Goal: Transaction & Acquisition: Purchase product/service

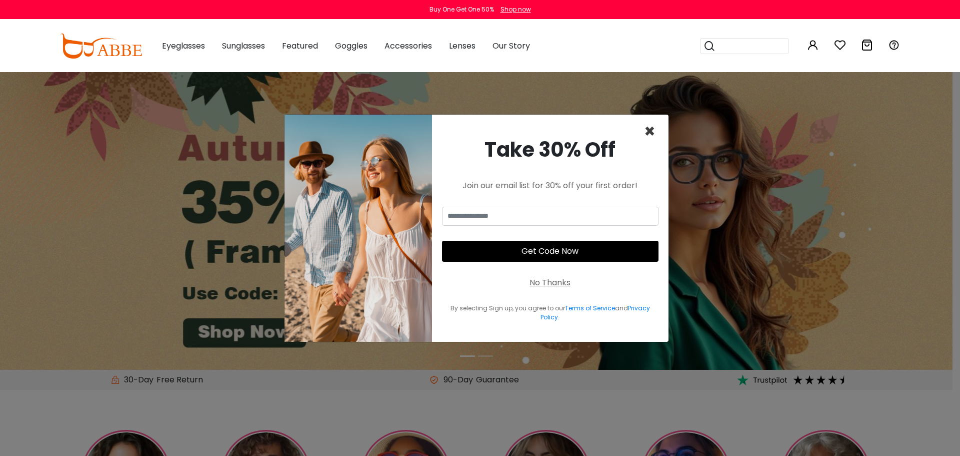
click at [651, 131] on span "×" at bounding box center [650, 132] width 12 height 26
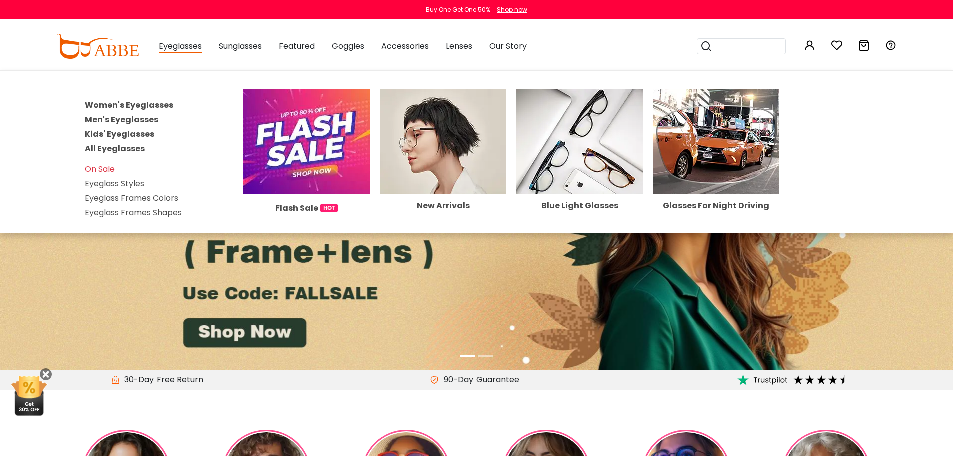
click at [152, 106] on link "Women's Eyeglasses" at bounding box center [129, 105] width 89 height 12
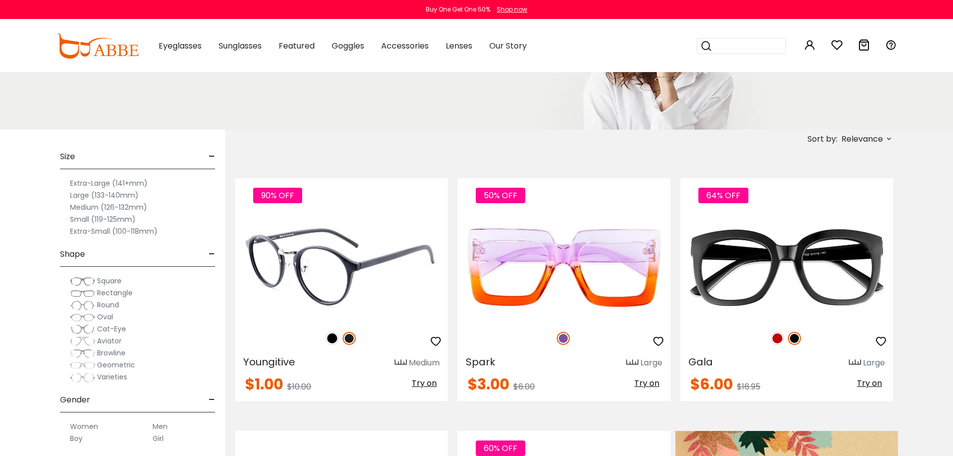
scroll to position [100, 0]
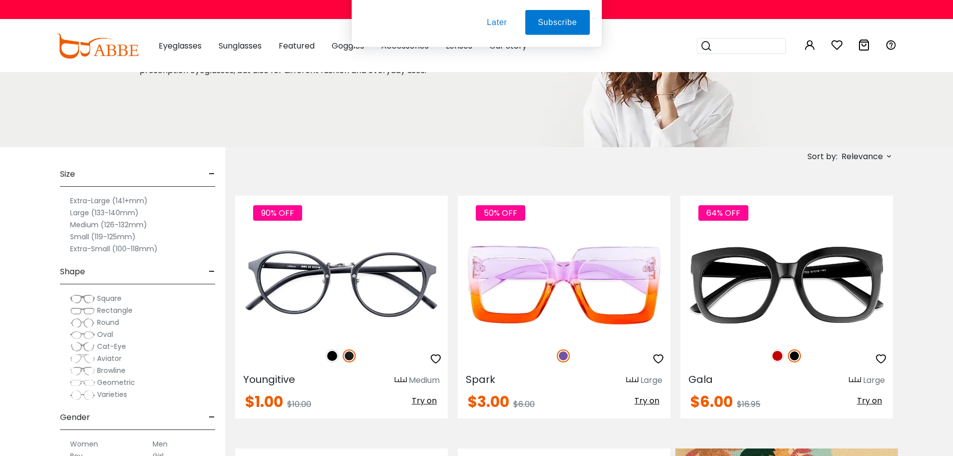
click at [0, 0] on button "Later" at bounding box center [0, 0] width 0 height 0
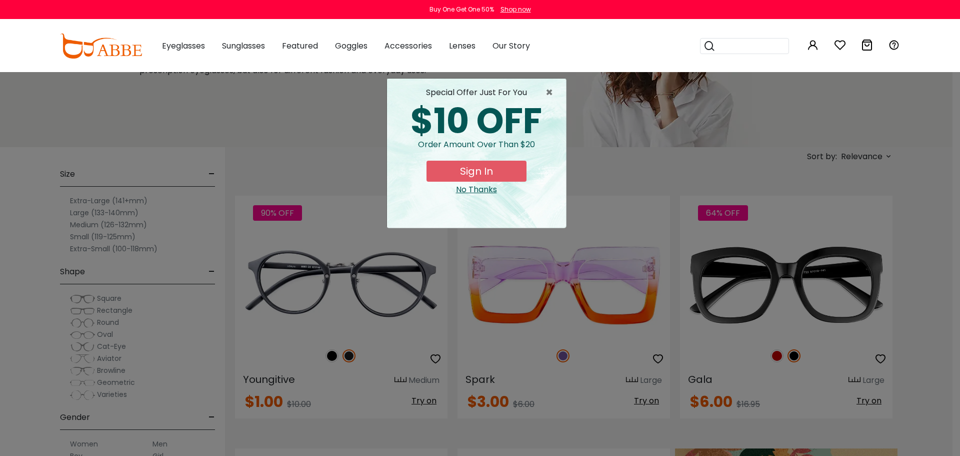
click at [72, 224] on div "× special offer just for you $10 OFF Order amount over than $20 Sign In No Than…" at bounding box center [480, 228] width 960 height 456
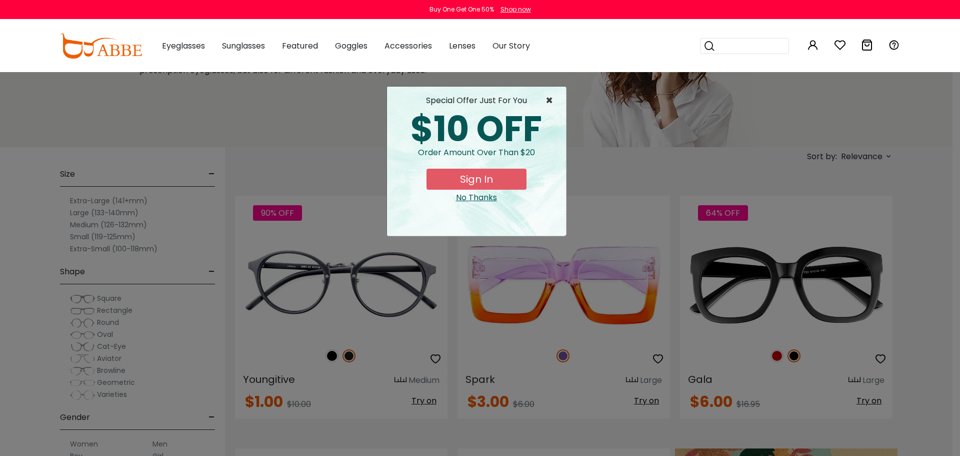
click at [553, 101] on span "×" at bounding box center [552, 101] width 13 height 12
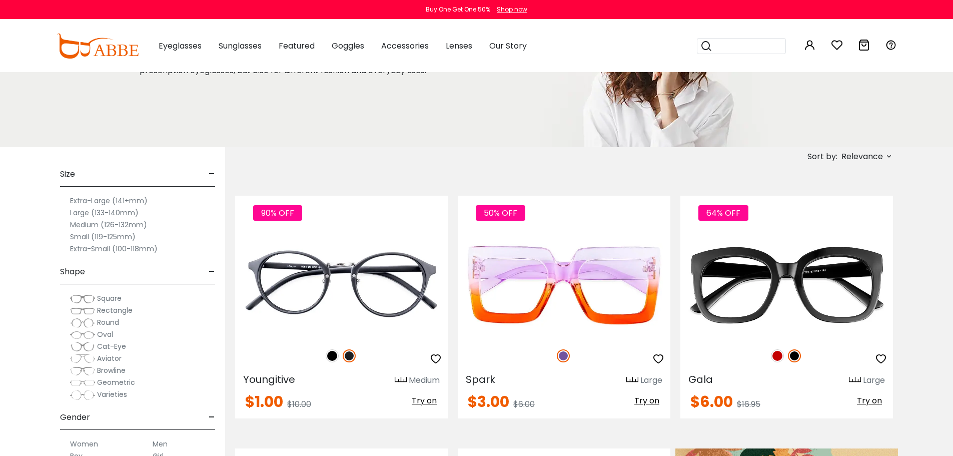
click at [86, 225] on label "Medium (126-132mm)" at bounding box center [108, 225] width 77 height 12
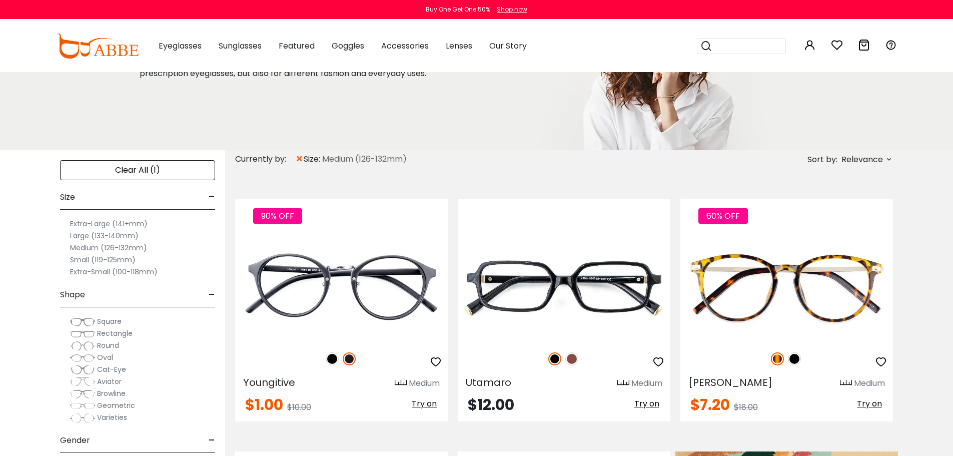
scroll to position [100, 0]
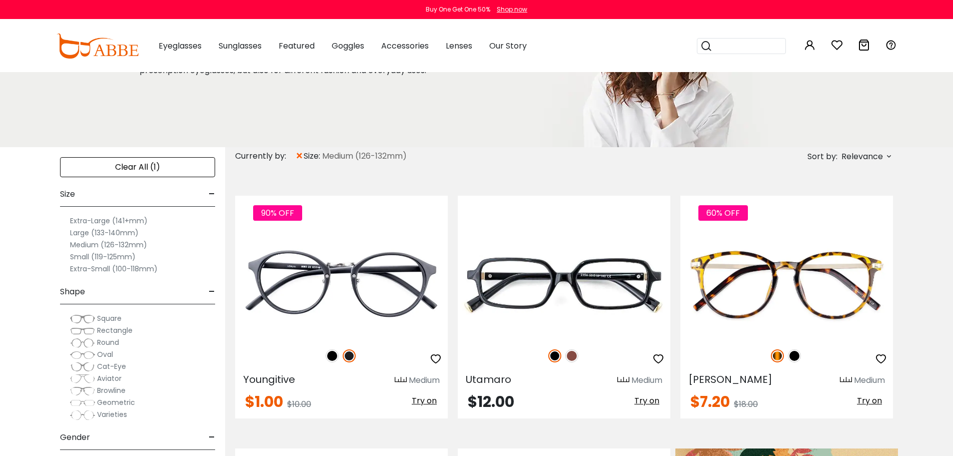
click at [91, 246] on label "Medium (126-132mm)" at bounding box center [108, 245] width 77 height 12
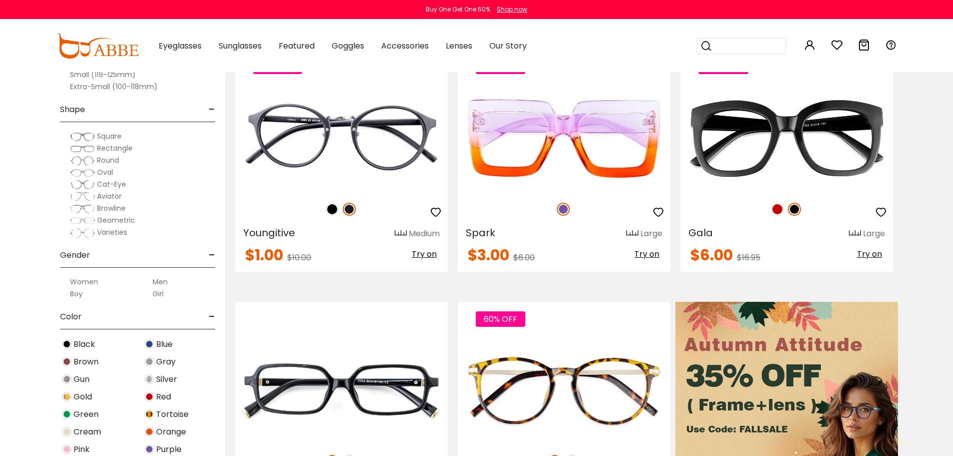
scroll to position [250, 0]
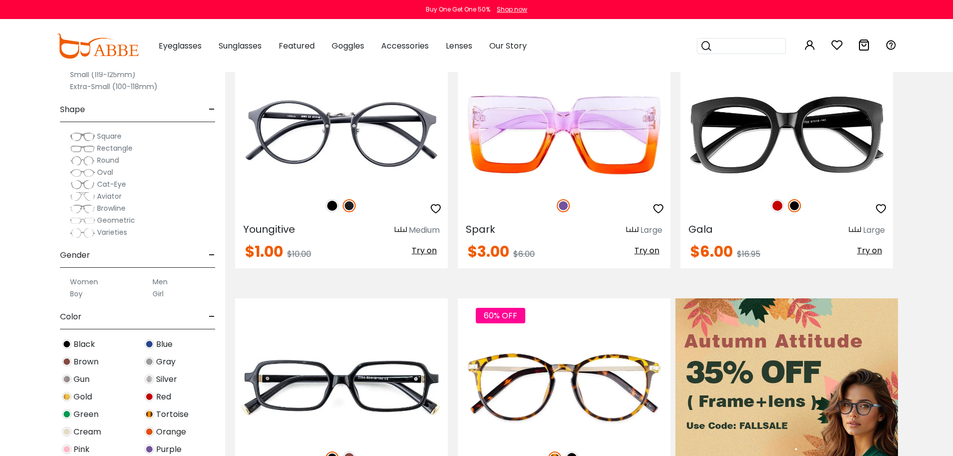
click at [76, 283] on label "Women" at bounding box center [84, 282] width 28 height 12
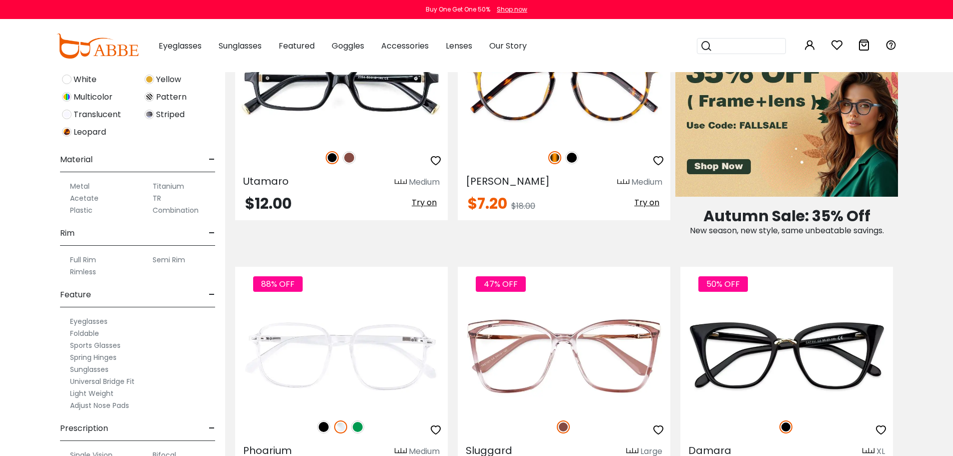
scroll to position [439, 0]
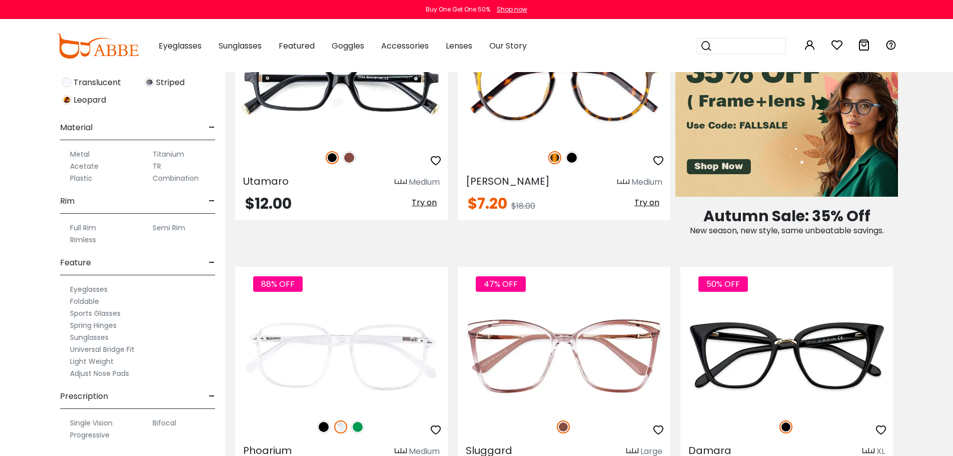
click at [80, 153] on label "Metal" at bounding box center [80, 154] width 20 height 12
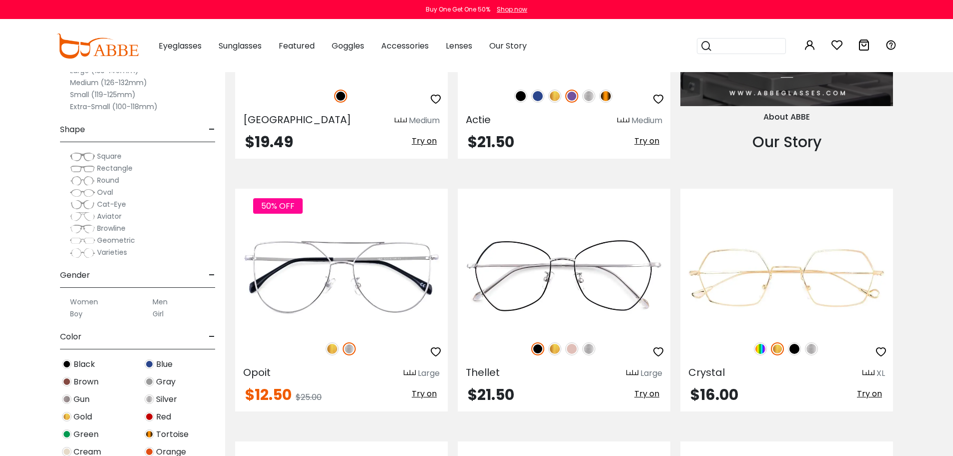
scroll to position [1151, 0]
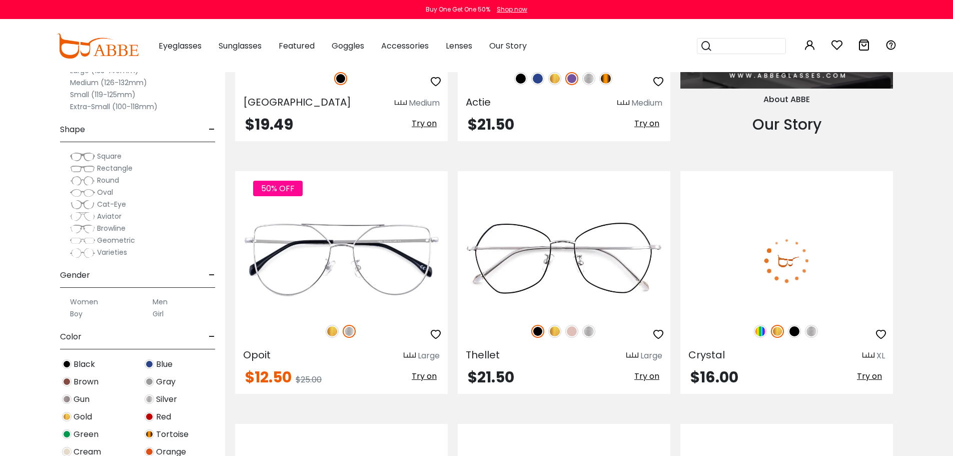
click at [758, 330] on img at bounding box center [760, 331] width 13 height 13
click at [813, 329] on img at bounding box center [811, 331] width 13 height 13
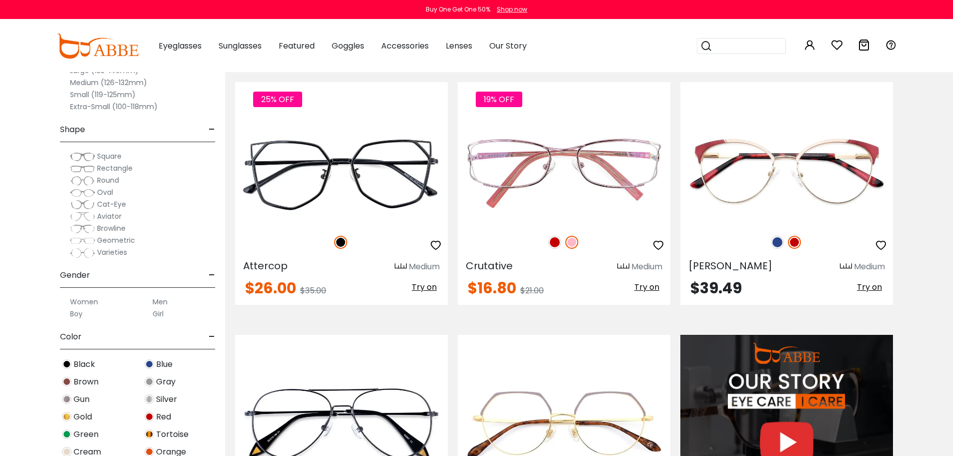
scroll to position [550, 0]
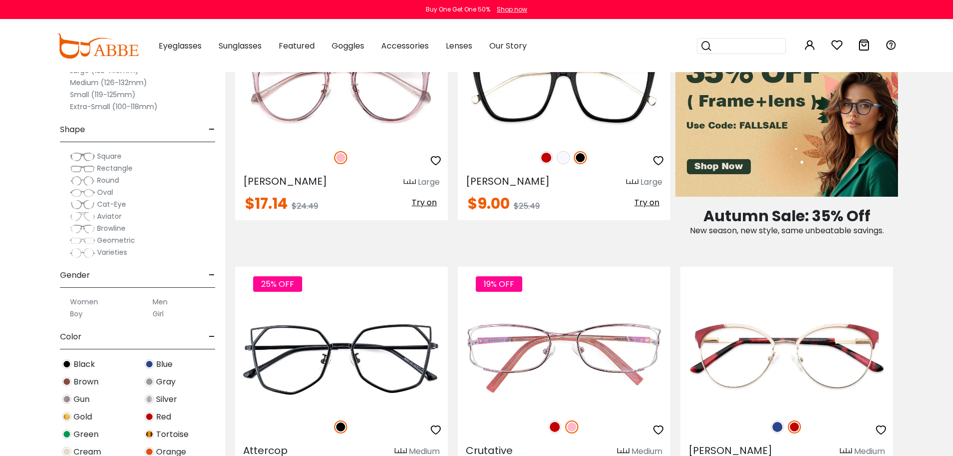
click at [86, 84] on label "Medium (126-132mm)" at bounding box center [108, 83] width 77 height 12
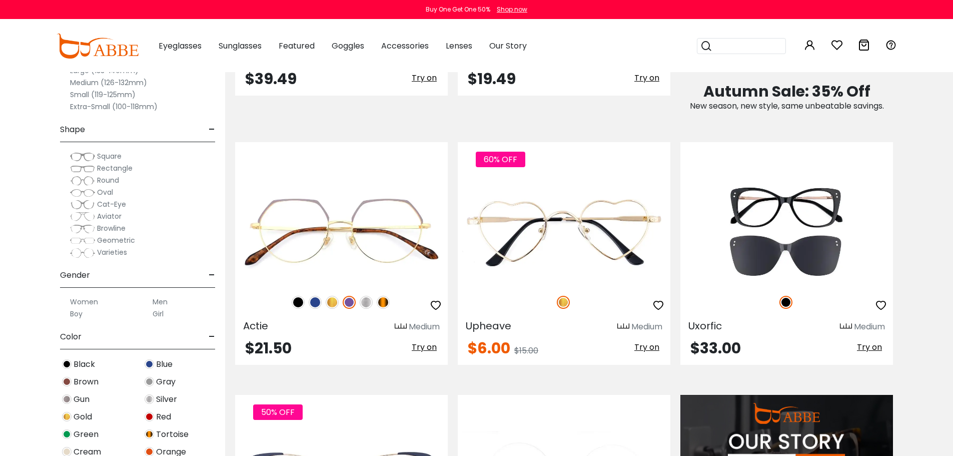
scroll to position [700, 0]
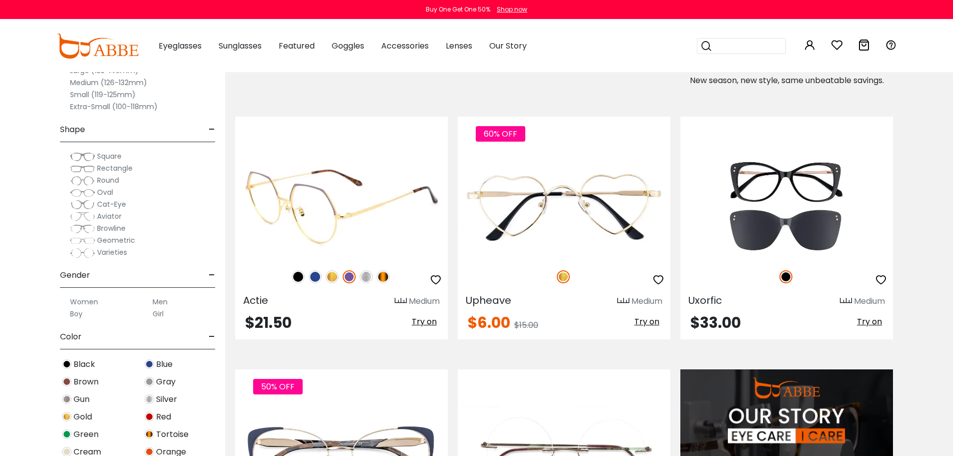
click at [386, 276] on img at bounding box center [383, 276] width 13 height 13
click at [370, 273] on img at bounding box center [366, 276] width 13 height 13
click at [371, 216] on img at bounding box center [341, 206] width 213 height 107
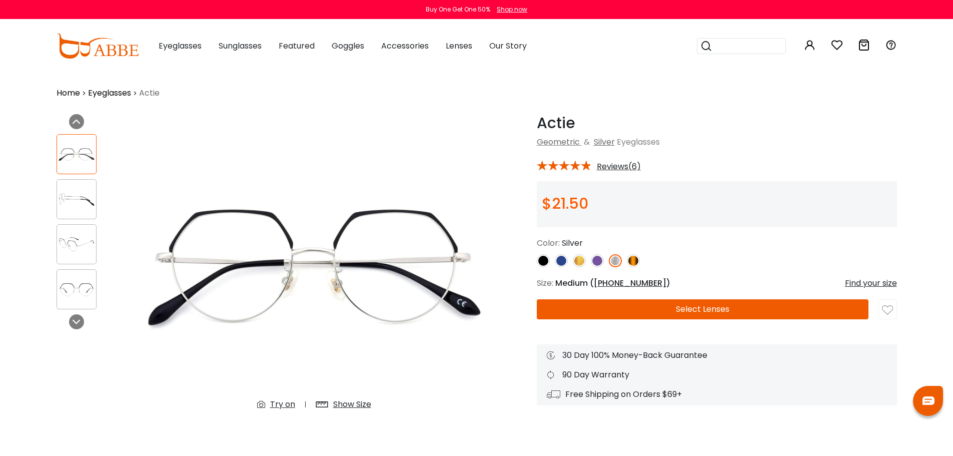
click at [361, 405] on div "Show Size" at bounding box center [352, 404] width 38 height 12
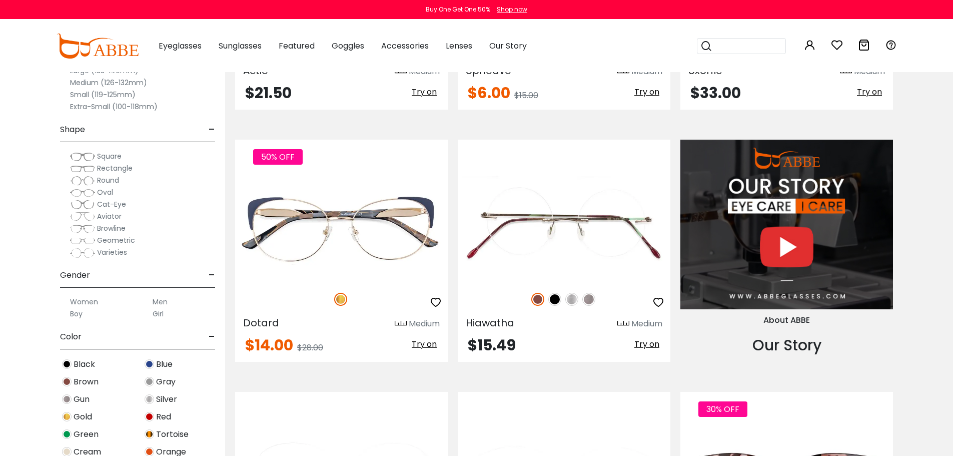
scroll to position [950, 0]
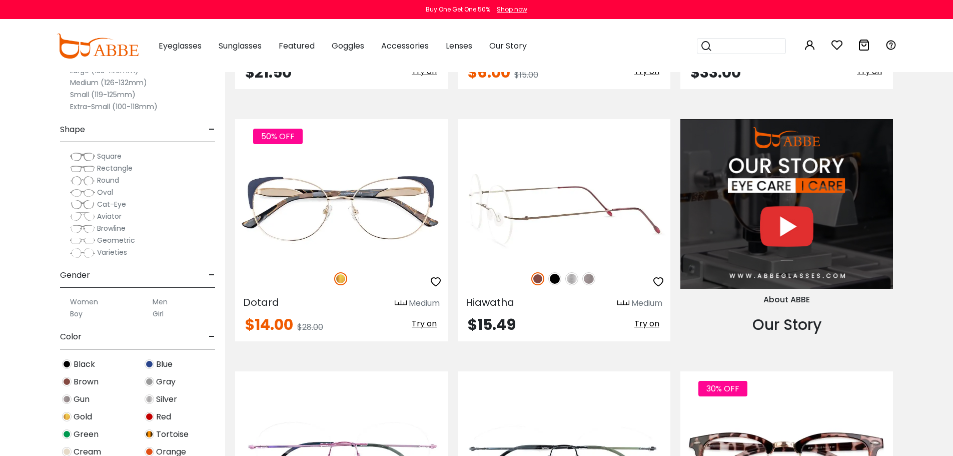
click at [546, 216] on img at bounding box center [564, 208] width 213 height 107
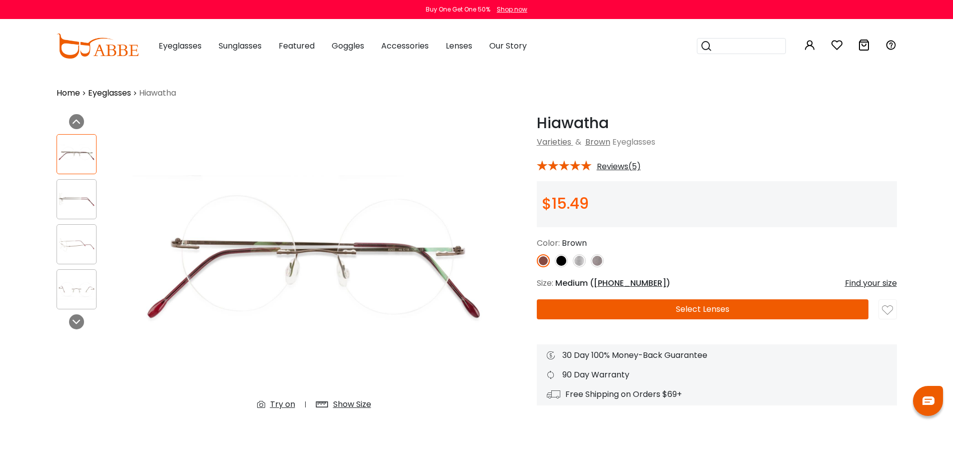
click at [338, 401] on div "Show Size" at bounding box center [352, 404] width 38 height 12
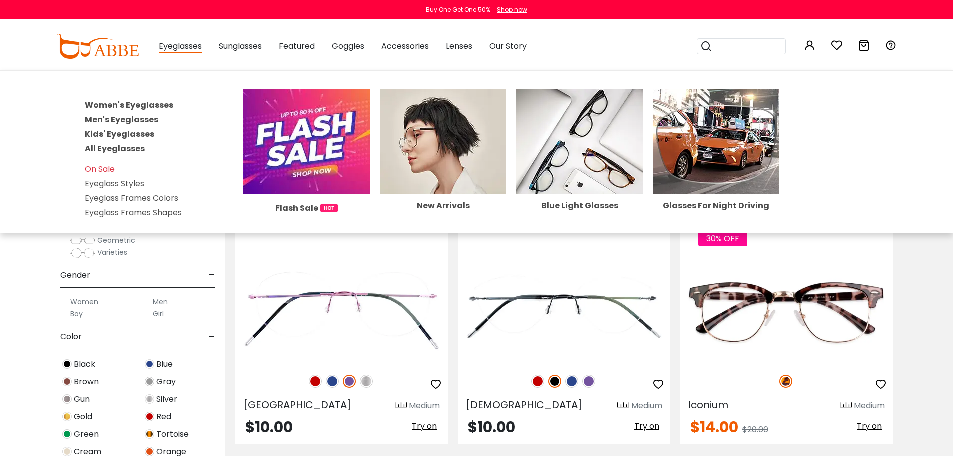
scroll to position [1103, 0]
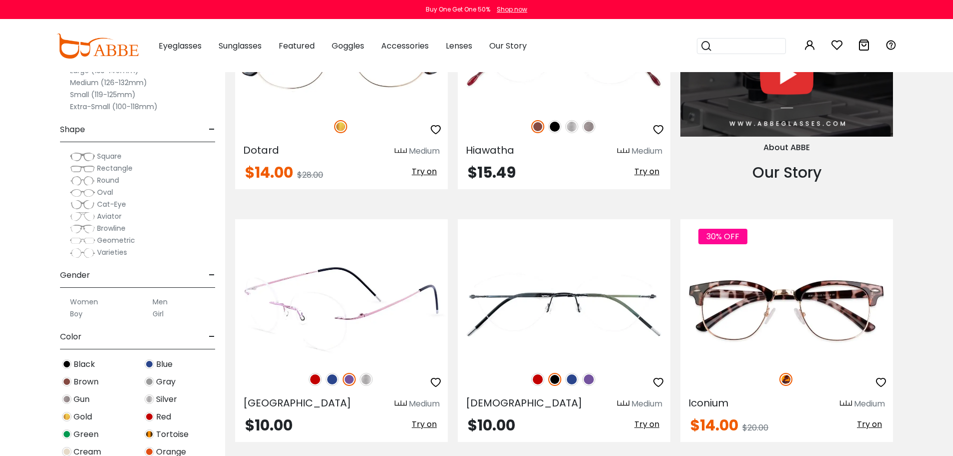
click at [319, 328] on img at bounding box center [341, 308] width 213 height 107
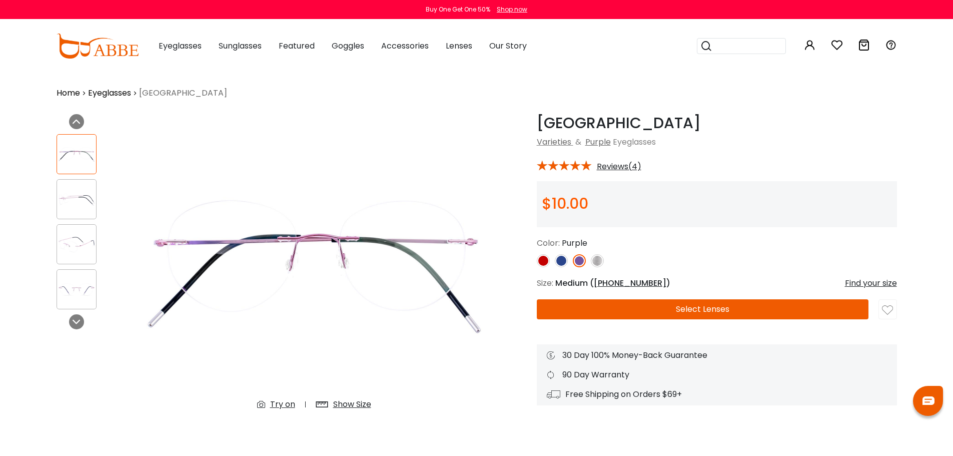
click at [84, 197] on img at bounding box center [76, 200] width 39 height 20
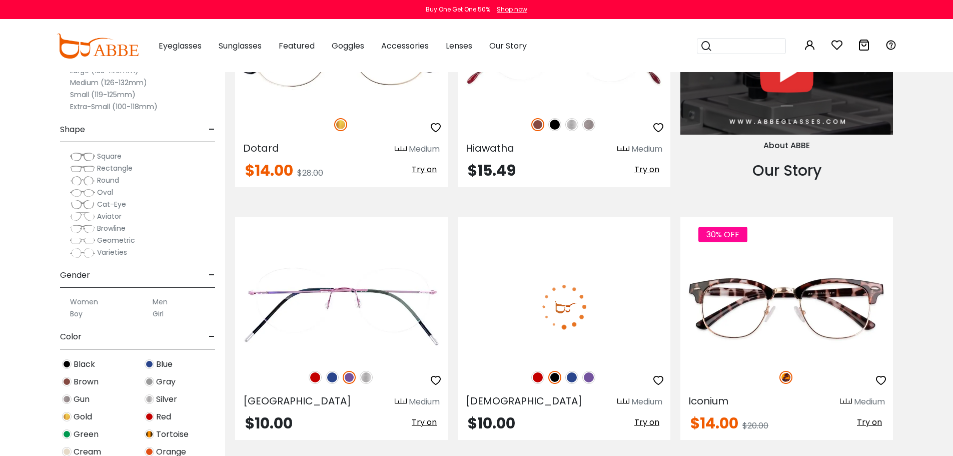
scroll to position [1103, 0]
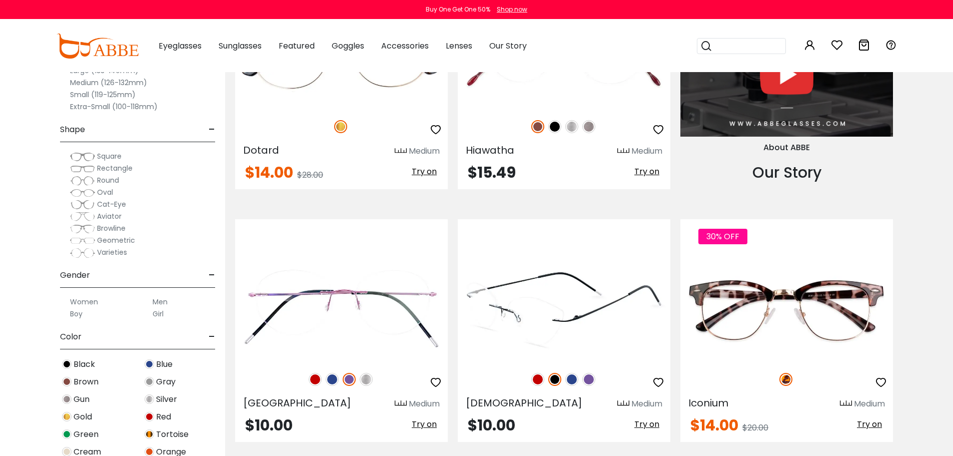
click at [537, 377] on img at bounding box center [537, 379] width 13 height 13
click at [537, 329] on img at bounding box center [564, 308] width 213 height 107
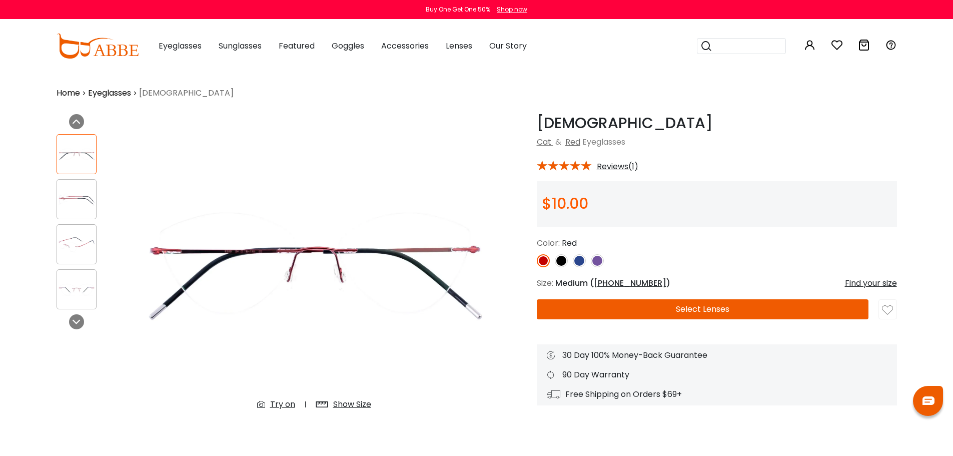
click at [346, 401] on div "Show Size" at bounding box center [352, 404] width 38 height 12
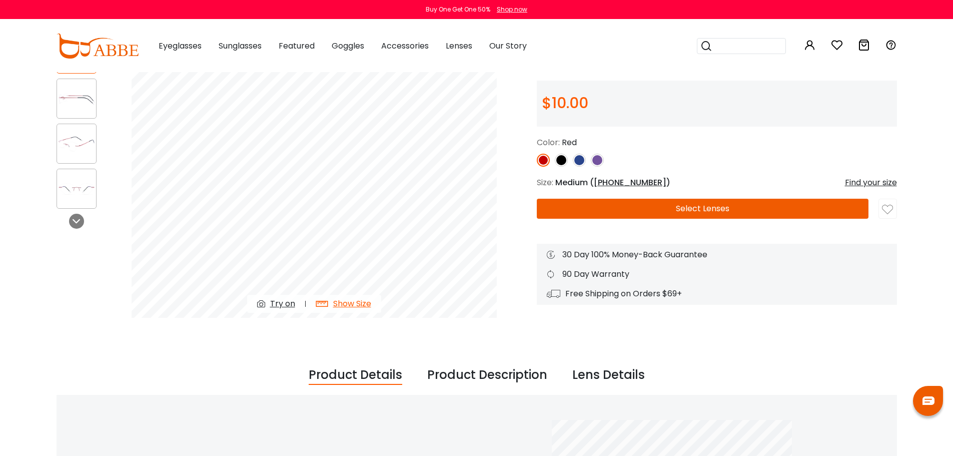
scroll to position [100, 0]
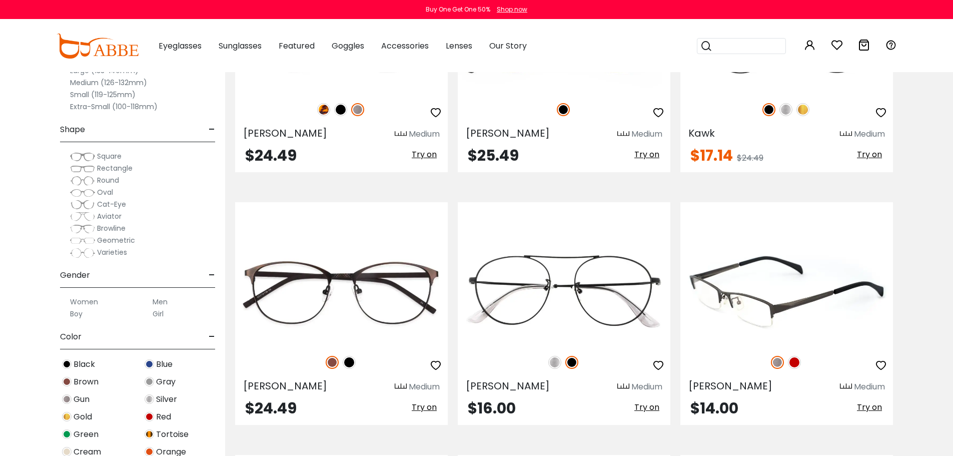
scroll to position [1655, 0]
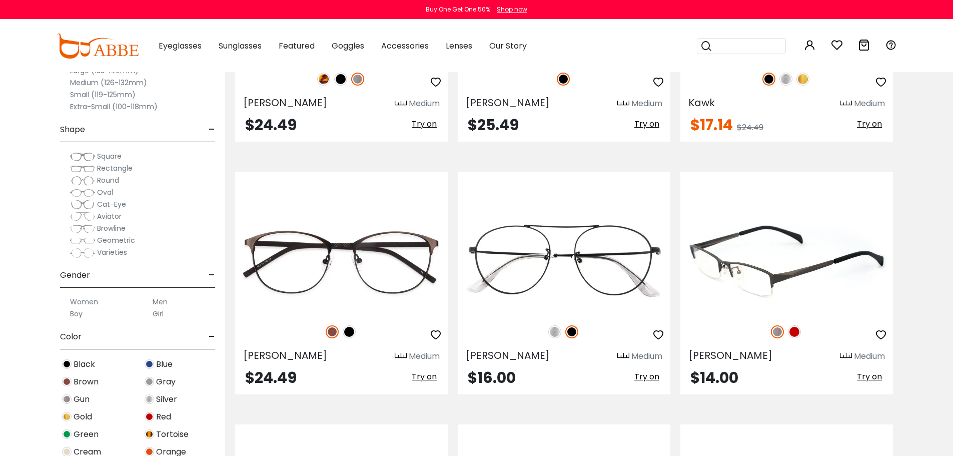
click at [775, 287] on img at bounding box center [786, 261] width 213 height 107
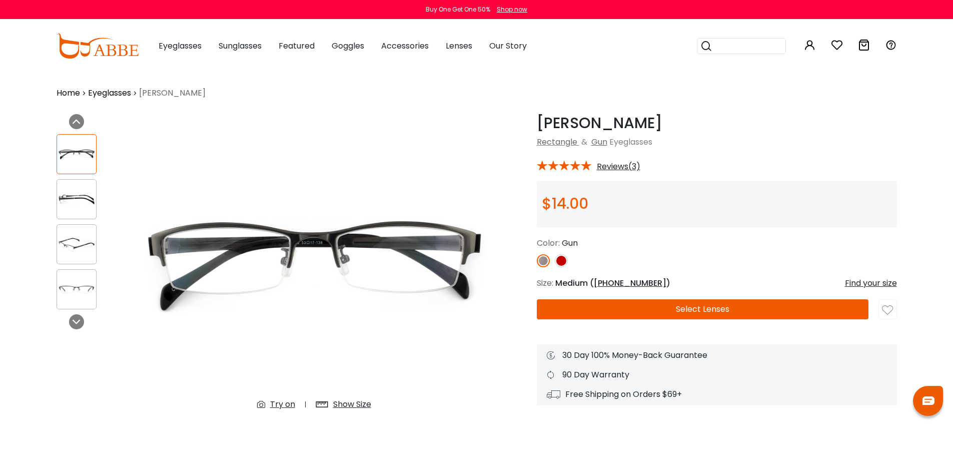
click at [345, 407] on div "Show Size" at bounding box center [352, 404] width 38 height 12
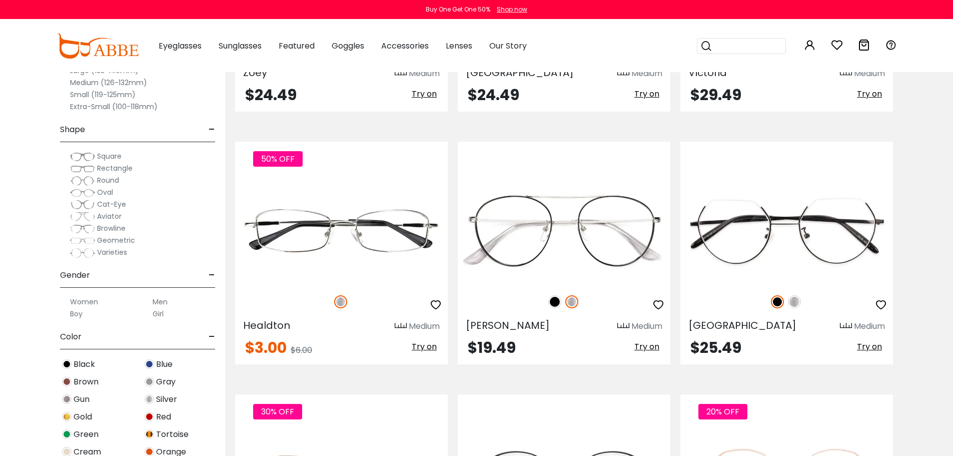
scroll to position [2207, 0]
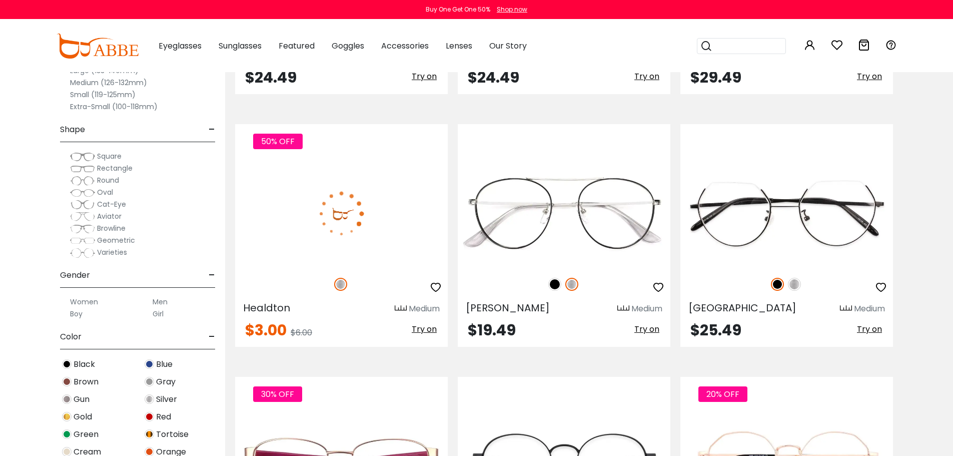
click at [346, 223] on img at bounding box center [341, 213] width 213 height 107
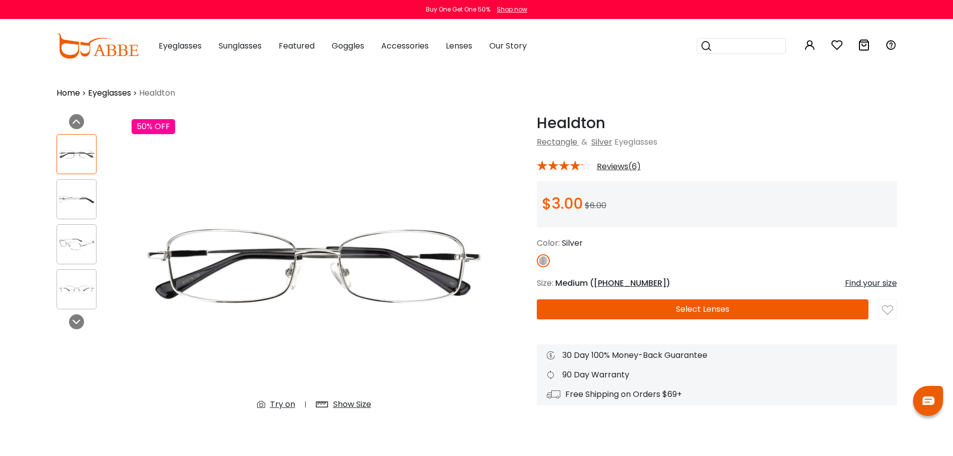
click at [364, 403] on div "Show Size" at bounding box center [352, 404] width 38 height 12
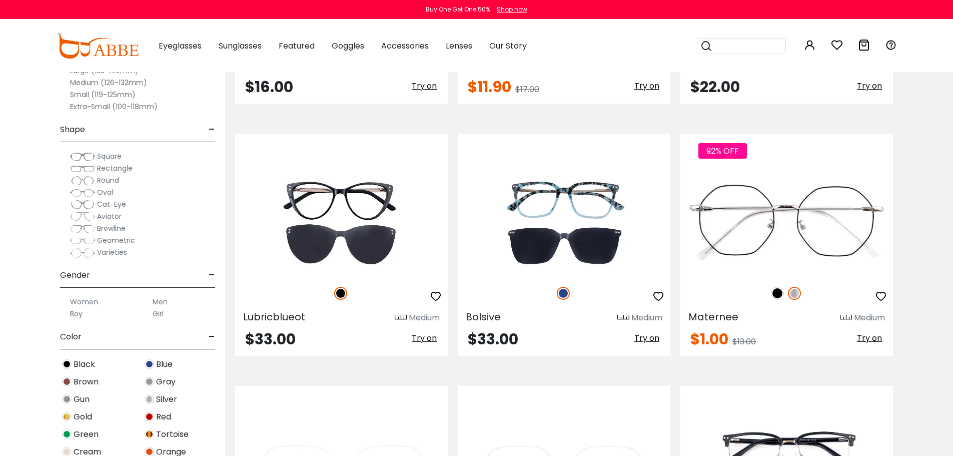
scroll to position [3510, 0]
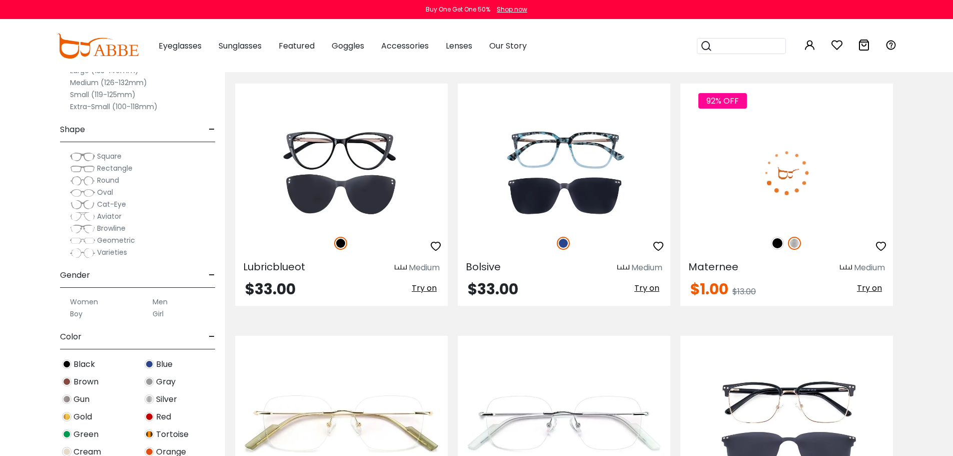
click at [768, 194] on img at bounding box center [786, 173] width 213 height 107
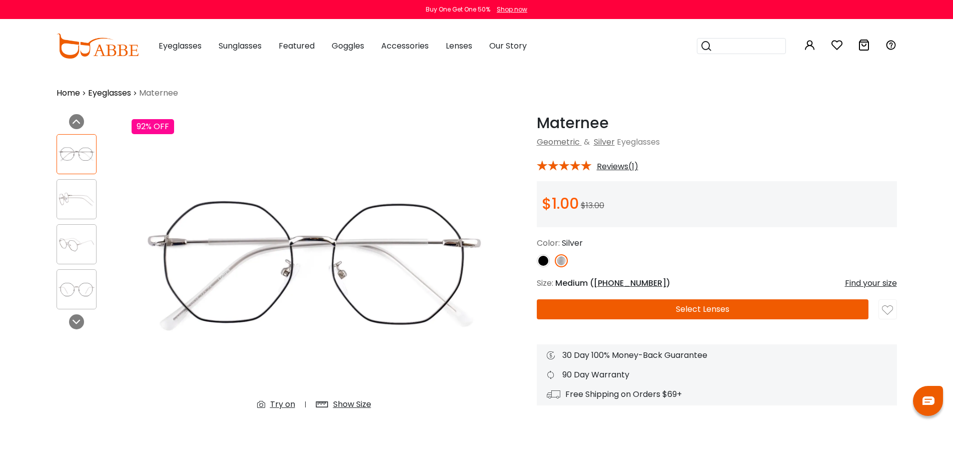
click at [367, 404] on div "Show Size" at bounding box center [352, 404] width 38 height 12
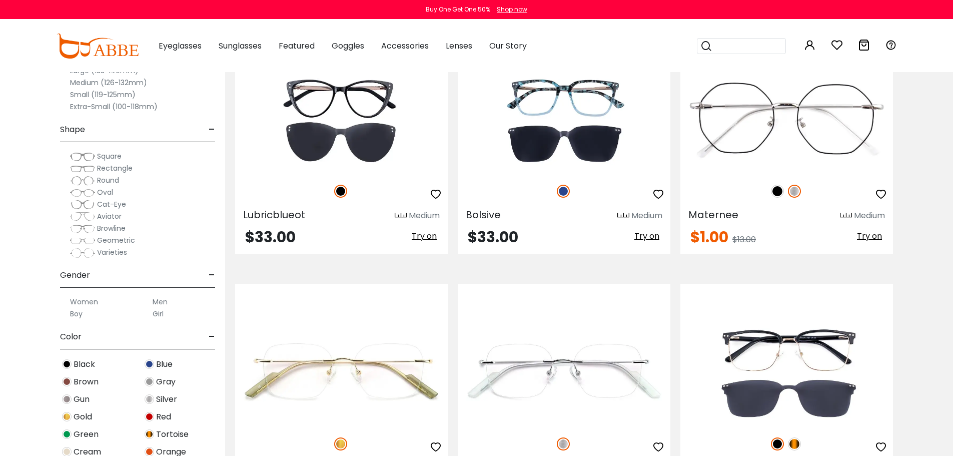
scroll to position [3610, 0]
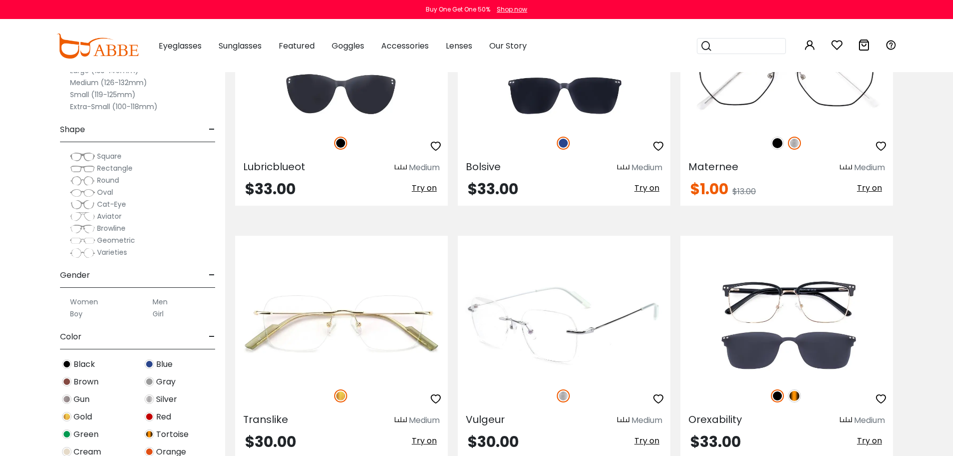
click at [542, 328] on img at bounding box center [564, 325] width 213 height 107
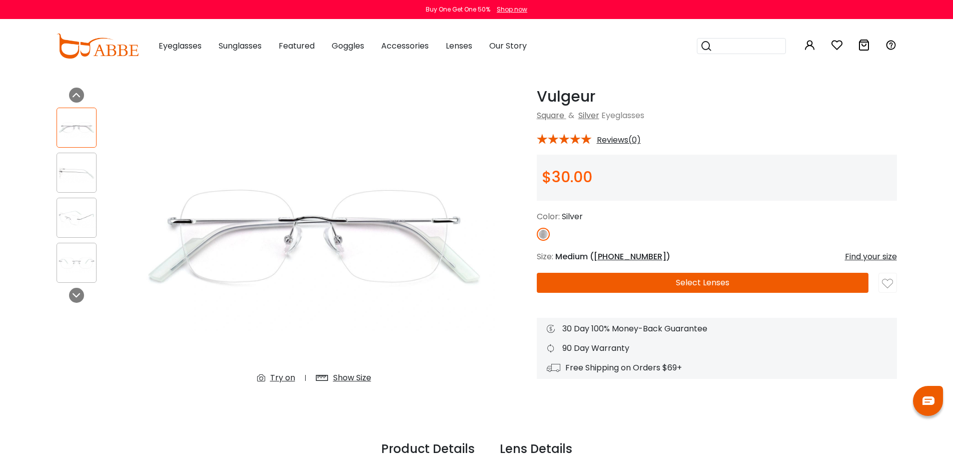
scroll to position [50, 0]
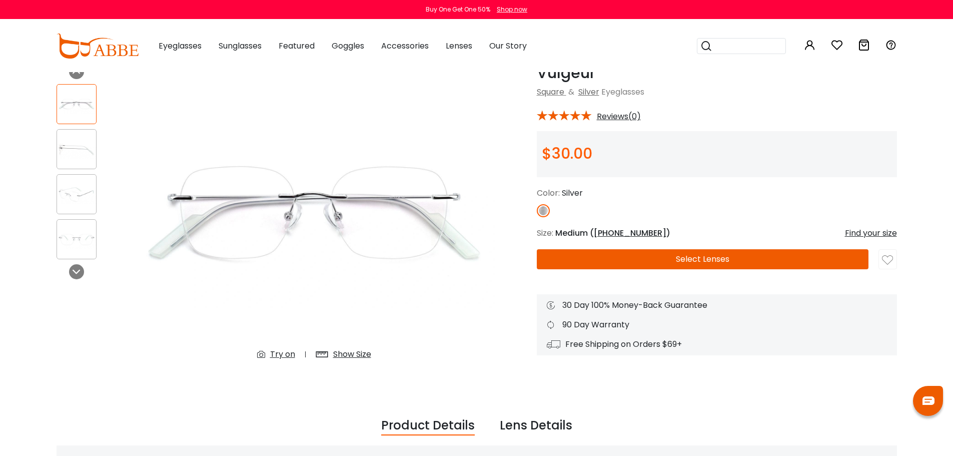
click at [337, 352] on div "Show Size" at bounding box center [352, 354] width 38 height 12
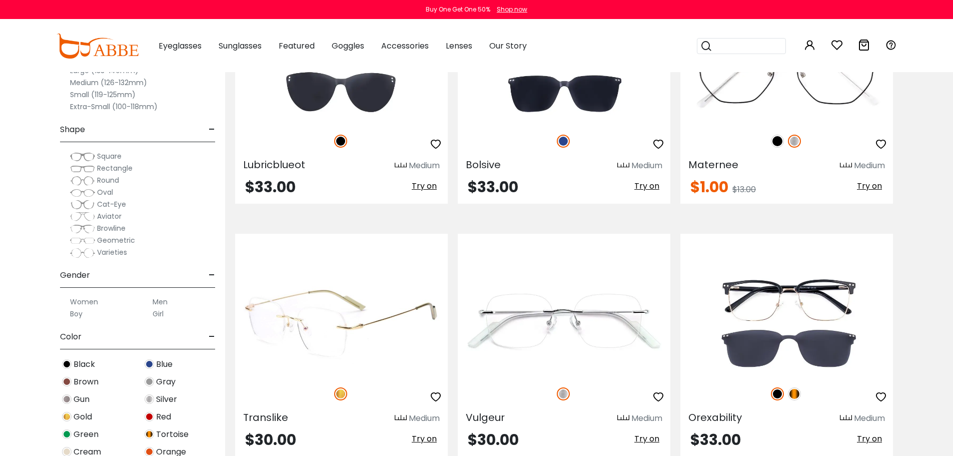
scroll to position [3610, 0]
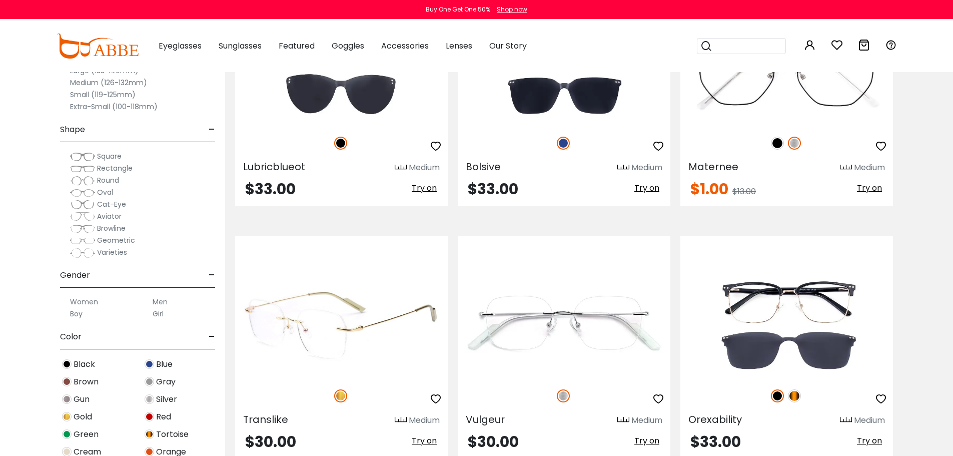
click at [324, 331] on img at bounding box center [341, 325] width 213 height 107
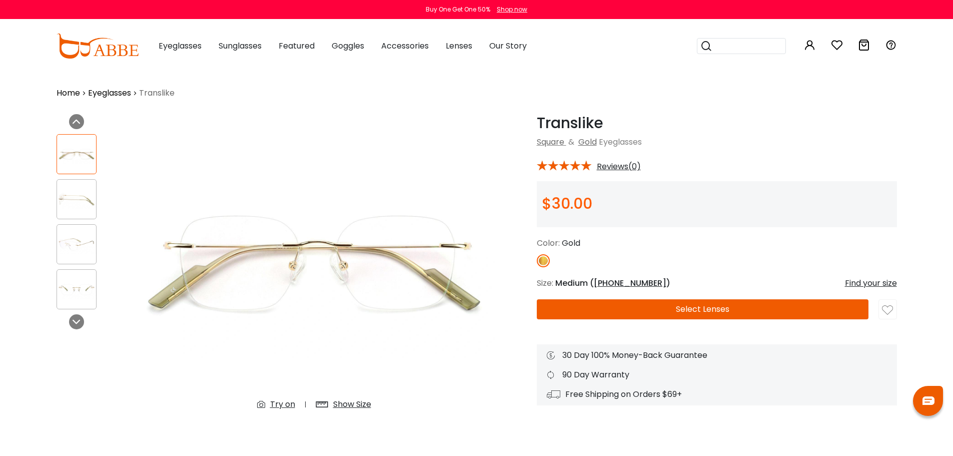
click at [353, 402] on div "Show Size" at bounding box center [352, 404] width 38 height 12
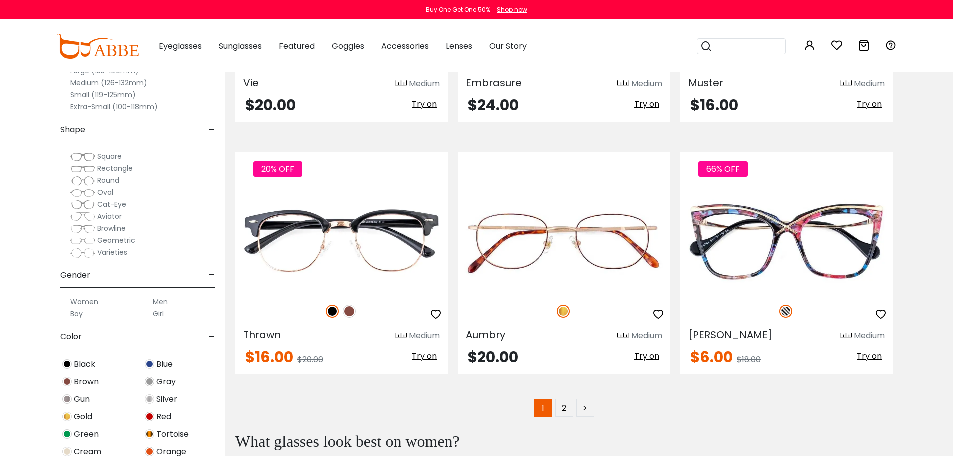
scroll to position [4962, 0]
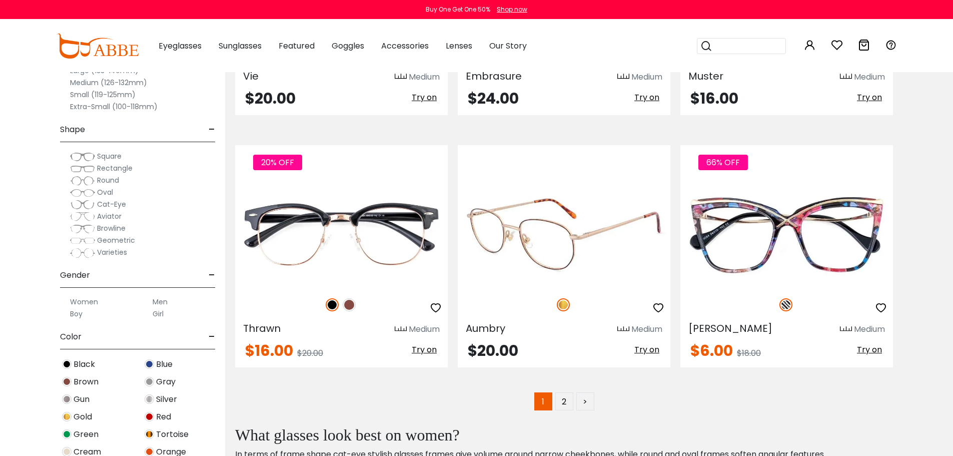
click at [607, 253] on img at bounding box center [564, 234] width 213 height 107
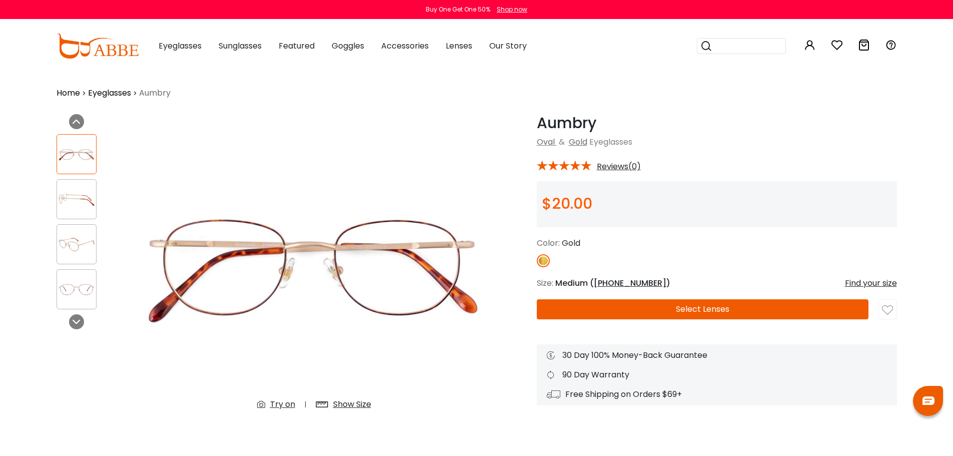
click at [370, 403] on div "Show Size" at bounding box center [352, 404] width 38 height 12
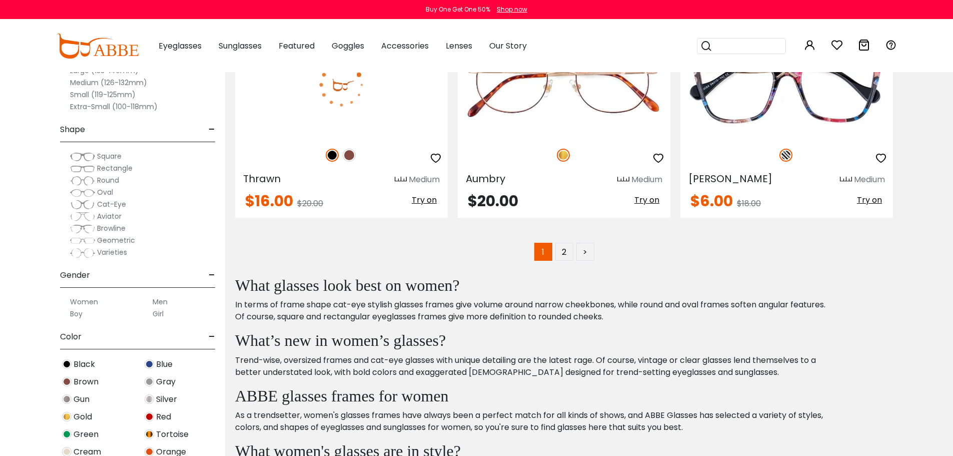
scroll to position [5112, 0]
click at [564, 249] on link "2" at bounding box center [564, 251] width 18 height 18
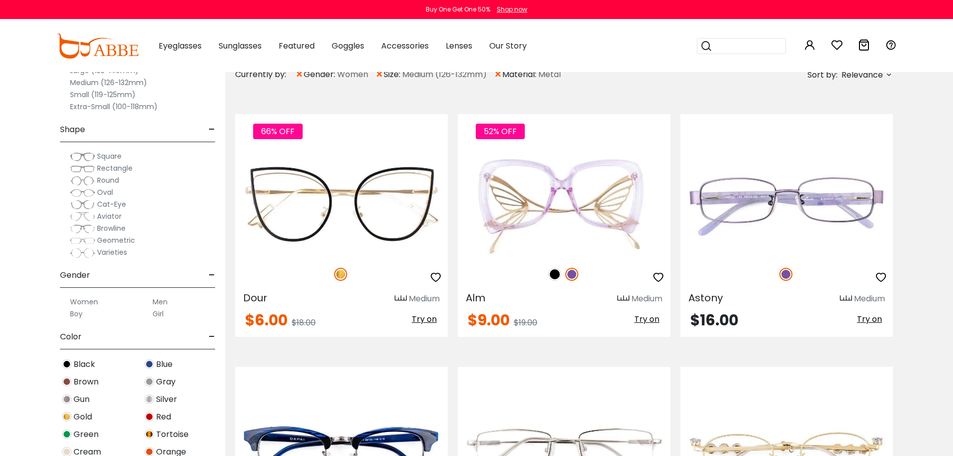
scroll to position [350, 0]
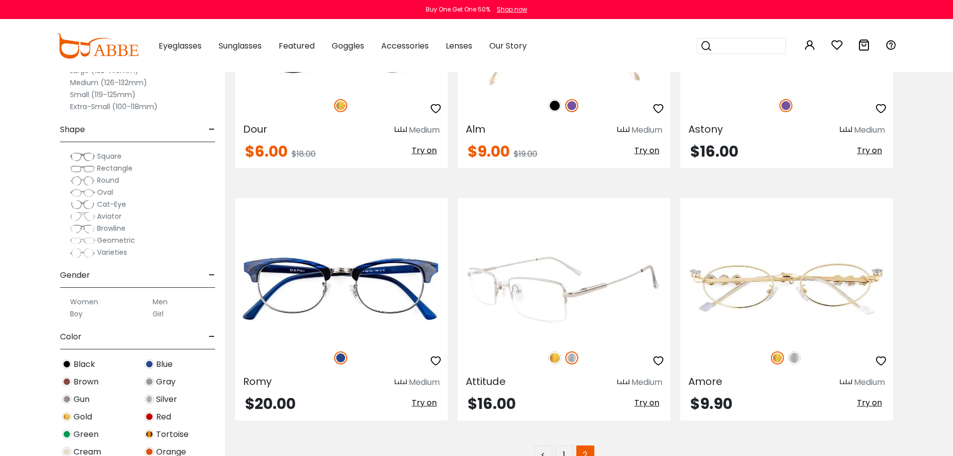
click at [551, 300] on img at bounding box center [564, 287] width 213 height 107
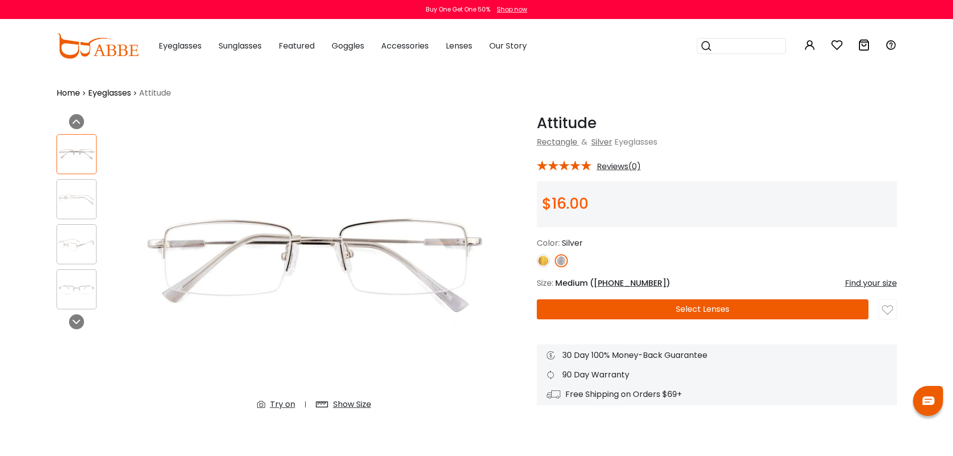
click at [364, 403] on div "Show Size" at bounding box center [352, 404] width 38 height 12
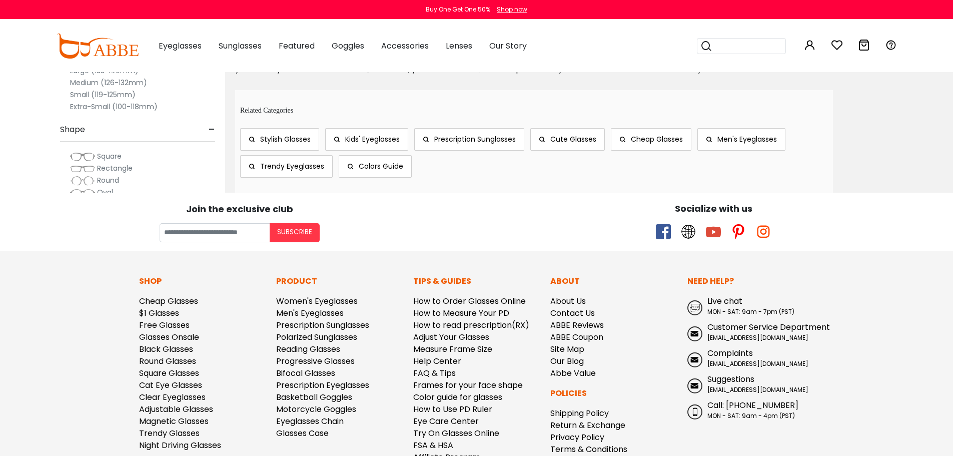
scroll to position [1050, 0]
